Goal: Task Accomplishment & Management: Use online tool/utility

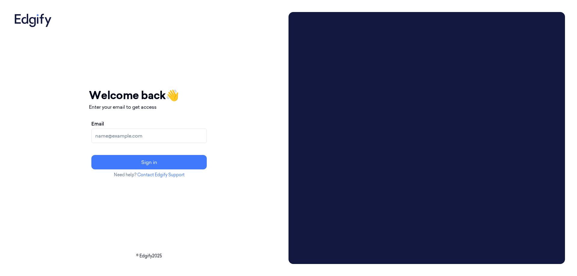
click at [124, 137] on input "Email" at bounding box center [148, 136] width 115 height 14
type input "[EMAIL_ADDRESS][DOMAIN_NAME]"
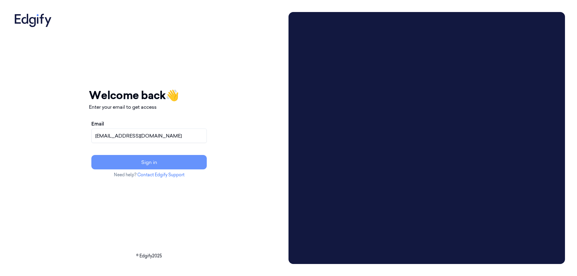
click at [136, 161] on button "Sign in" at bounding box center [148, 162] width 115 height 14
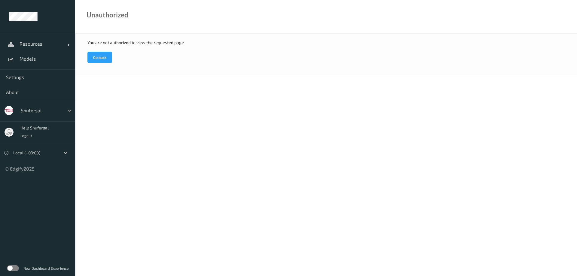
click at [69, 110] on icon at bounding box center [70, 110] width 6 height 6
click at [30, 109] on div at bounding box center [41, 110] width 41 height 7
click at [6, 114] on div "shufersal" at bounding box center [37, 111] width 75 height 22
click at [27, 45] on span "Resources" at bounding box center [44, 44] width 48 height 6
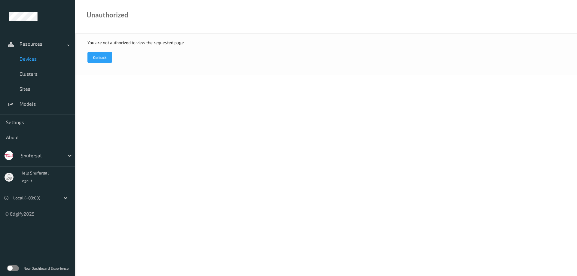
click at [30, 59] on span "Devices" at bounding box center [45, 59] width 50 height 6
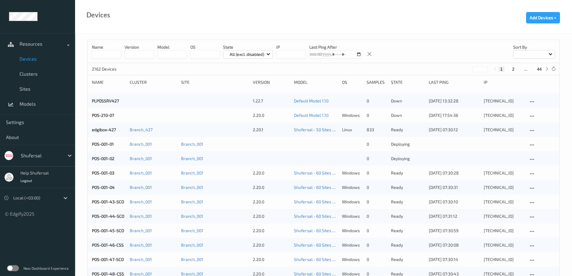
click at [101, 54] on input at bounding box center [106, 54] width 29 height 8
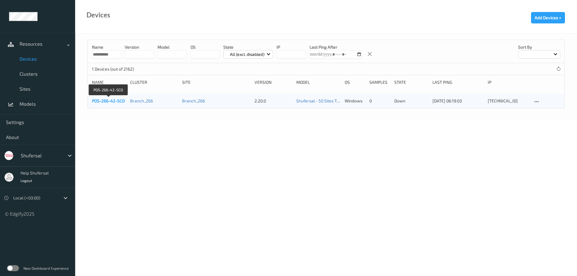
type input "**********"
click at [114, 101] on link "POS-266-42-SCO" at bounding box center [108, 100] width 33 height 5
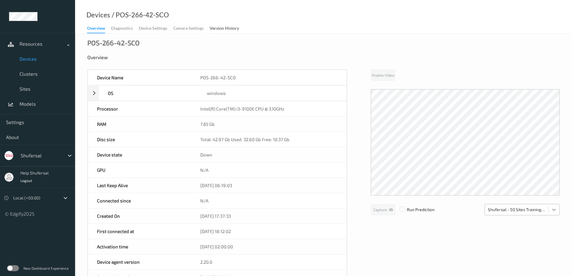
click at [555, 213] on div at bounding box center [554, 209] width 11 height 11
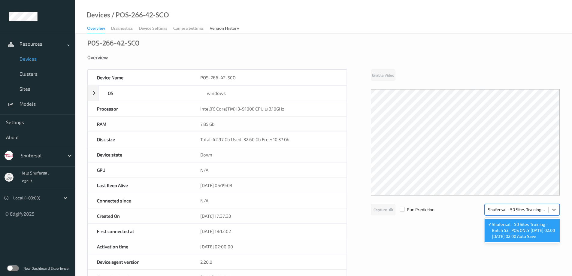
click at [538, 230] on span "Shufersal - 50 Sites Training - Batch 52_ POS ONLY [DATE] 02:00 [DATE] 02:00 Au…" at bounding box center [524, 230] width 64 height 18
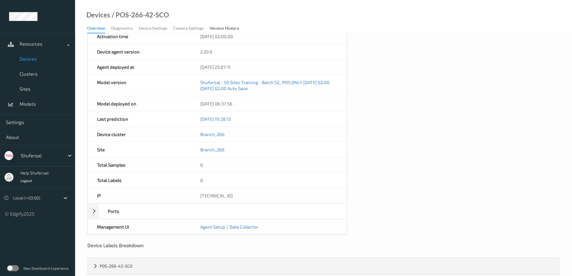
scroll to position [221, 0]
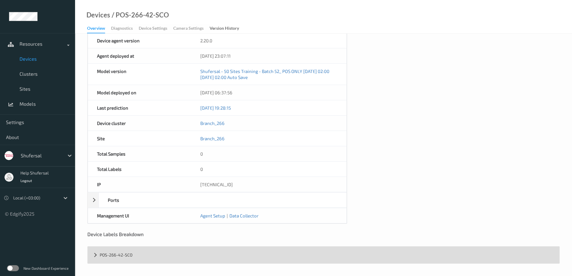
click at [97, 256] on div "POS-266-42-SCO" at bounding box center [324, 255] width 472 height 17
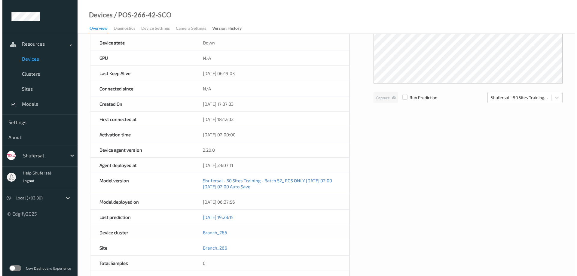
scroll to position [0, 0]
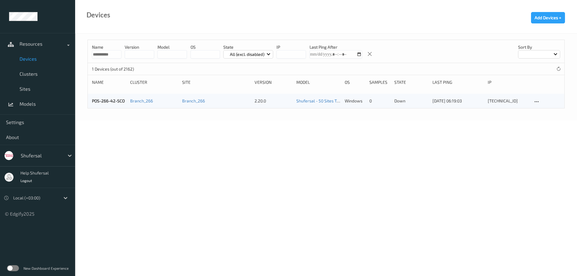
click at [114, 55] on input "**********" at bounding box center [106, 54] width 29 height 8
click at [115, 53] on input "**********" at bounding box center [106, 54] width 29 height 8
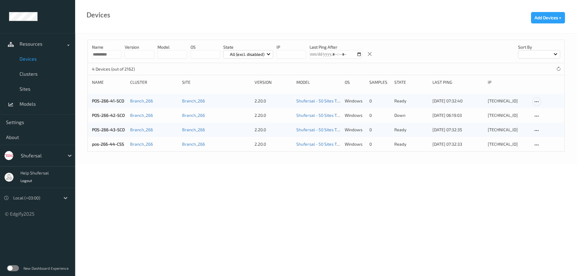
type input "*********"
click at [537, 103] on icon at bounding box center [536, 101] width 5 height 5
click at [519, 116] on div "[TECHNICAL_ID]" at bounding box center [507, 115] width 41 height 6
click at [537, 116] on icon at bounding box center [536, 116] width 5 height 5
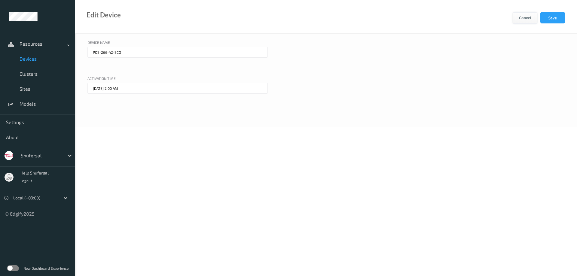
click at [522, 15] on button "Cancel" at bounding box center [524, 17] width 25 height 11
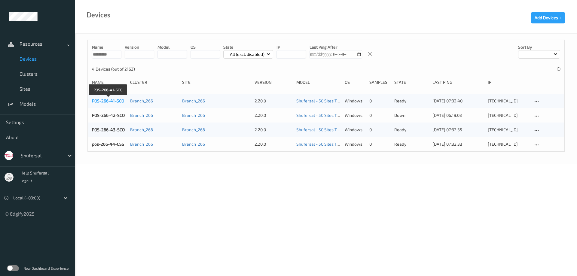
click at [112, 101] on link "POS-266-41-SCO" at bounding box center [108, 100] width 32 height 5
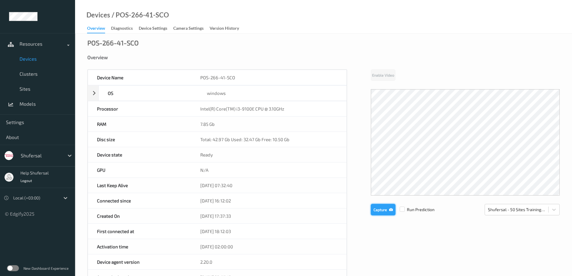
click at [380, 209] on button "Capture" at bounding box center [383, 209] width 25 height 11
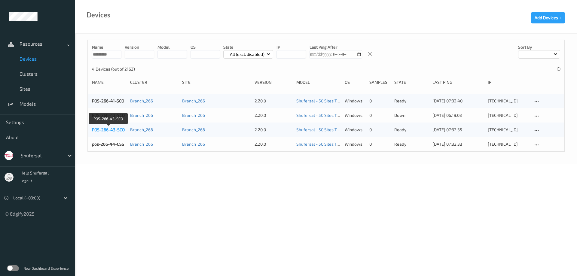
click at [119, 130] on link "POS-266-43-SCO" at bounding box center [108, 129] width 33 height 5
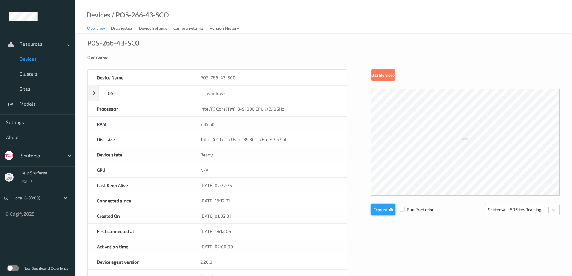
click at [383, 213] on button "Capture" at bounding box center [383, 209] width 25 height 11
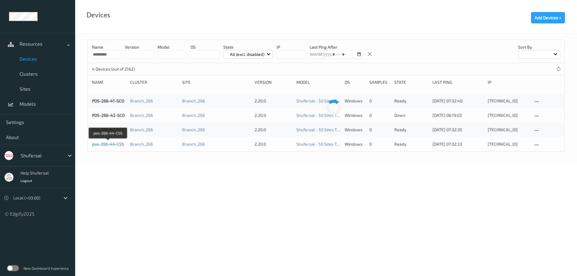
click at [114, 143] on link "pos-266-44-CSS" at bounding box center [108, 143] width 32 height 5
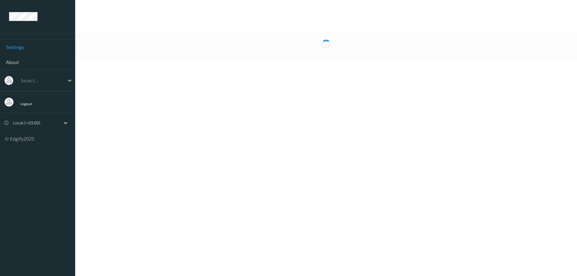
click at [21, 47] on span "Settings" at bounding box center [37, 47] width 63 height 6
click at [69, 80] on icon at bounding box center [70, 80] width 6 height 6
click at [30, 78] on div at bounding box center [41, 80] width 41 height 7
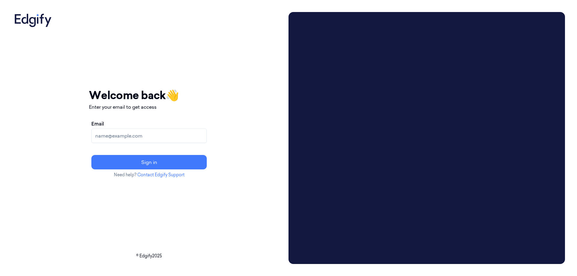
drag, startPoint x: 192, startPoint y: 131, endPoint x: 191, endPoint y: 135, distance: 4.6
click at [191, 134] on input "Email" at bounding box center [148, 136] width 115 height 14
type input "[EMAIL_ADDRESS][DOMAIN_NAME]"
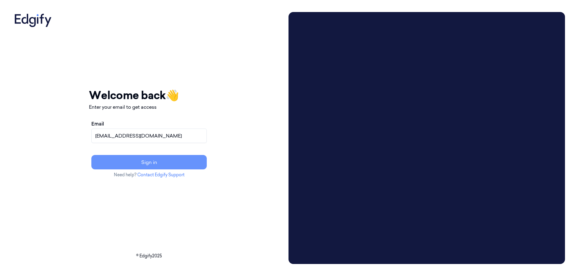
click at [168, 160] on button "Sign in" at bounding box center [148, 162] width 115 height 14
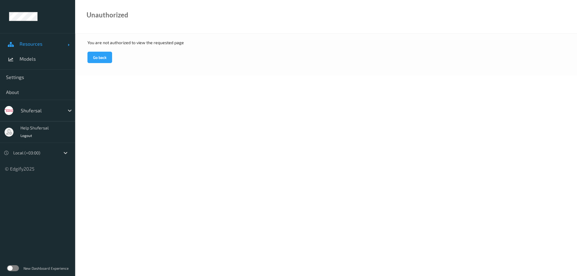
click at [58, 44] on span "Resources" at bounding box center [44, 44] width 48 height 6
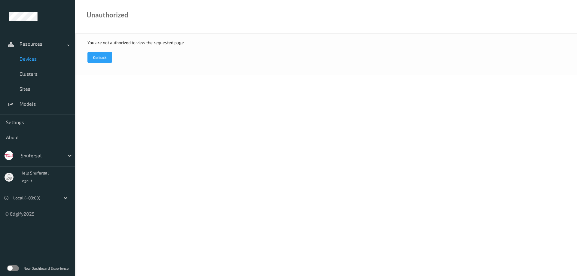
click at [54, 57] on span "Devices" at bounding box center [45, 59] width 50 height 6
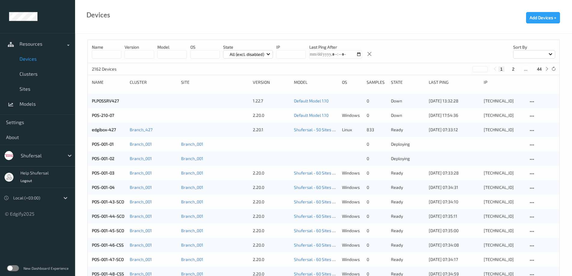
click at [104, 53] on input at bounding box center [106, 54] width 29 height 8
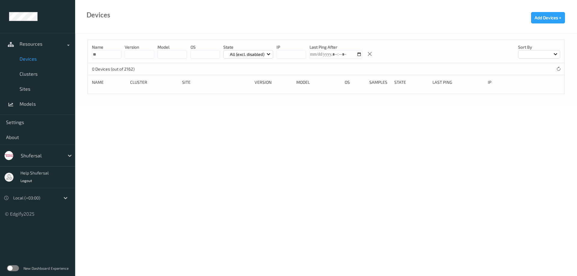
type input "*"
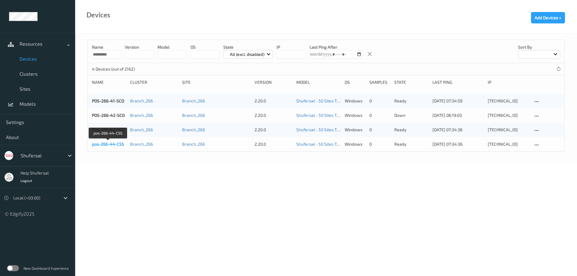
type input "*********"
click at [106, 143] on link "pos-266-44-CSS" at bounding box center [108, 143] width 32 height 5
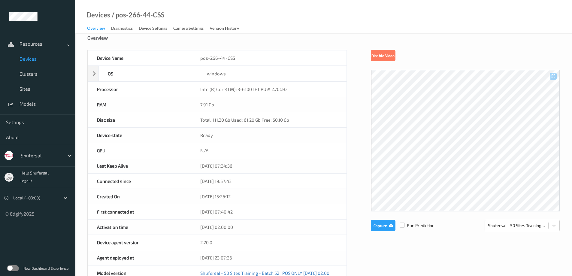
scroll to position [30, 0]
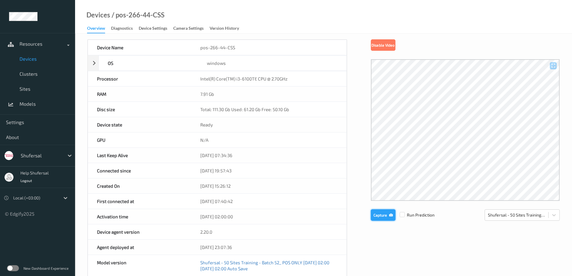
click at [386, 213] on button "Capture" at bounding box center [383, 214] width 25 height 11
click at [379, 218] on button "Capture" at bounding box center [383, 214] width 25 height 11
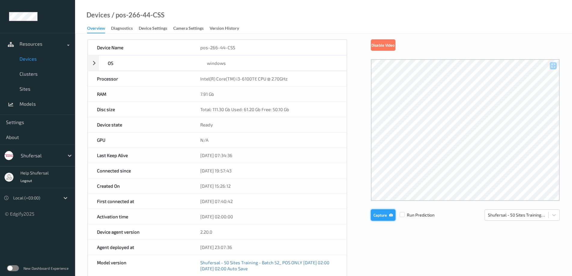
click at [379, 218] on button "Capture" at bounding box center [383, 214] width 25 height 11
click at [403, 212] on label at bounding box center [402, 212] width 5 height 0
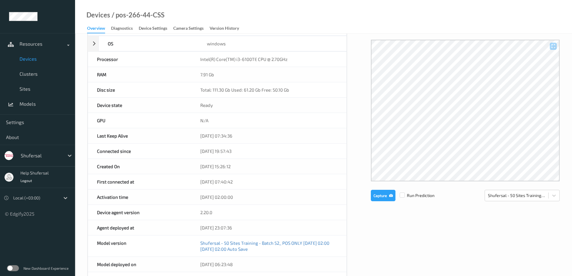
scroll to position [60, 0]
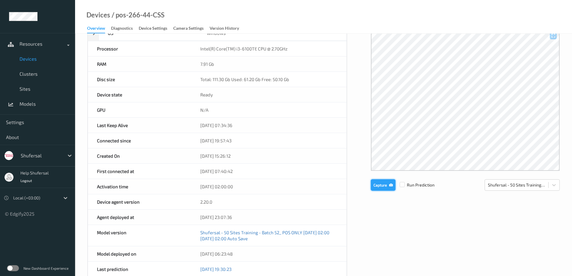
click at [380, 184] on button "Capture" at bounding box center [383, 184] width 25 height 11
click at [383, 188] on button "Capture" at bounding box center [383, 184] width 25 height 11
click at [384, 185] on button "Capture" at bounding box center [383, 184] width 25 height 11
click at [385, 188] on button "Capture" at bounding box center [383, 184] width 25 height 11
click at [380, 186] on button "Capture" at bounding box center [383, 184] width 25 height 11
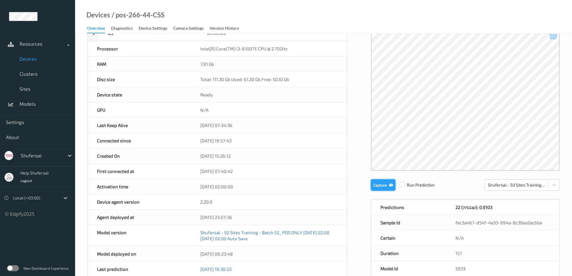
click at [382, 183] on button "Capture" at bounding box center [383, 184] width 25 height 11
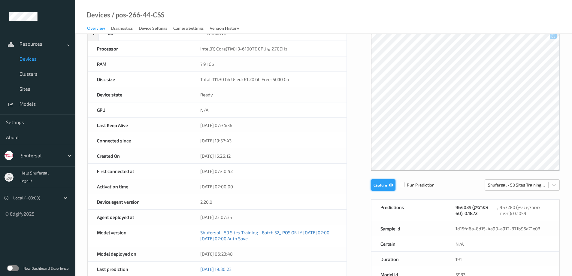
click at [382, 183] on button "Capture" at bounding box center [383, 184] width 25 height 11
click at [381, 183] on button "Capture" at bounding box center [383, 184] width 25 height 11
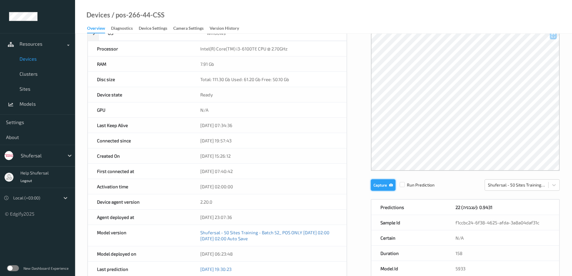
click at [381, 183] on button "Capture" at bounding box center [383, 184] width 25 height 11
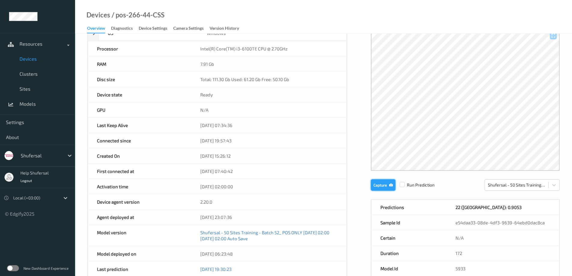
click at [381, 183] on button "Capture" at bounding box center [383, 184] width 25 height 11
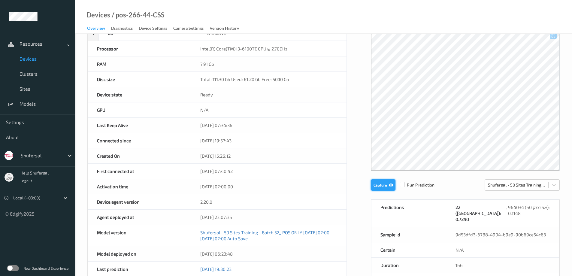
click at [382, 185] on button "Capture" at bounding box center [383, 184] width 25 height 11
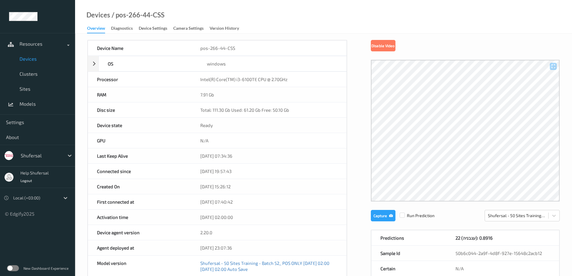
scroll to position [0, 0]
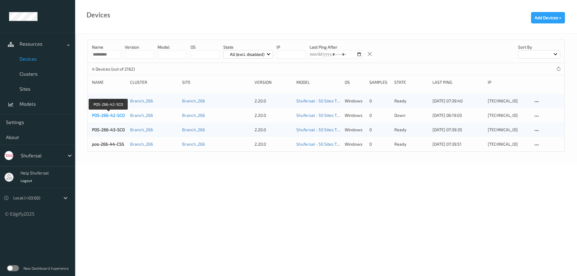
click at [107, 116] on link "POS-266-42-SCO" at bounding box center [108, 115] width 33 height 5
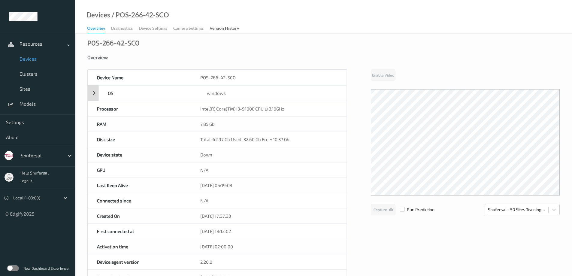
click at [95, 92] on div "OS windows" at bounding box center [217, 93] width 259 height 16
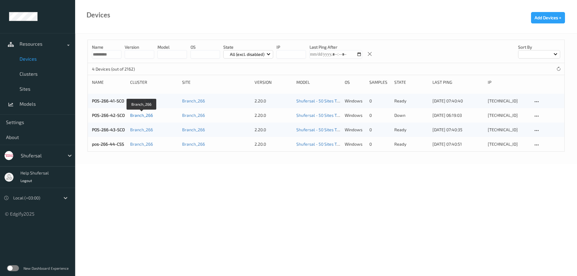
click at [141, 115] on link "Branch_266" at bounding box center [141, 115] width 23 height 5
click at [114, 113] on link "POS-266-42-SCO" at bounding box center [108, 115] width 33 height 5
